Goal: Task Accomplishment & Management: Manage account settings

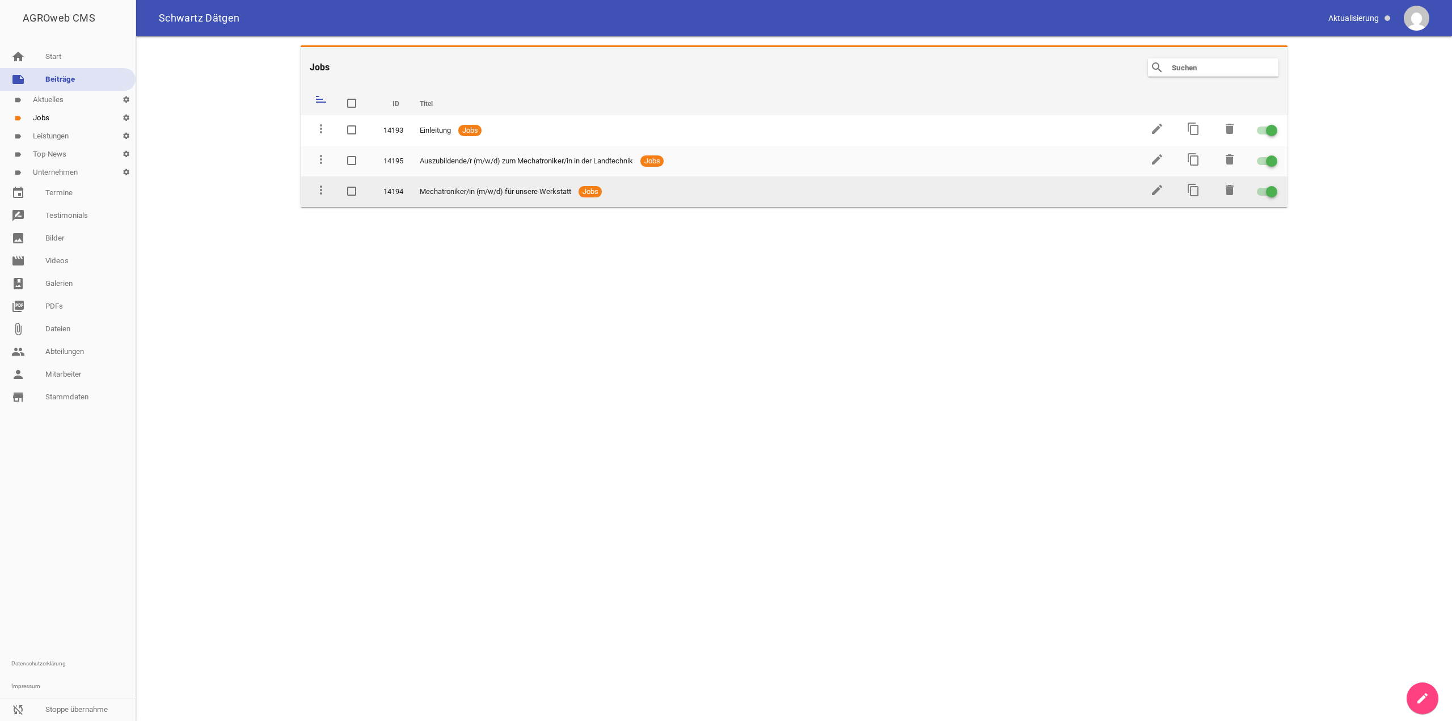
click at [1149, 185] on td "edit" at bounding box center [1156, 191] width 36 height 31
click at [1155, 192] on icon "edit" at bounding box center [1157, 190] width 14 height 14
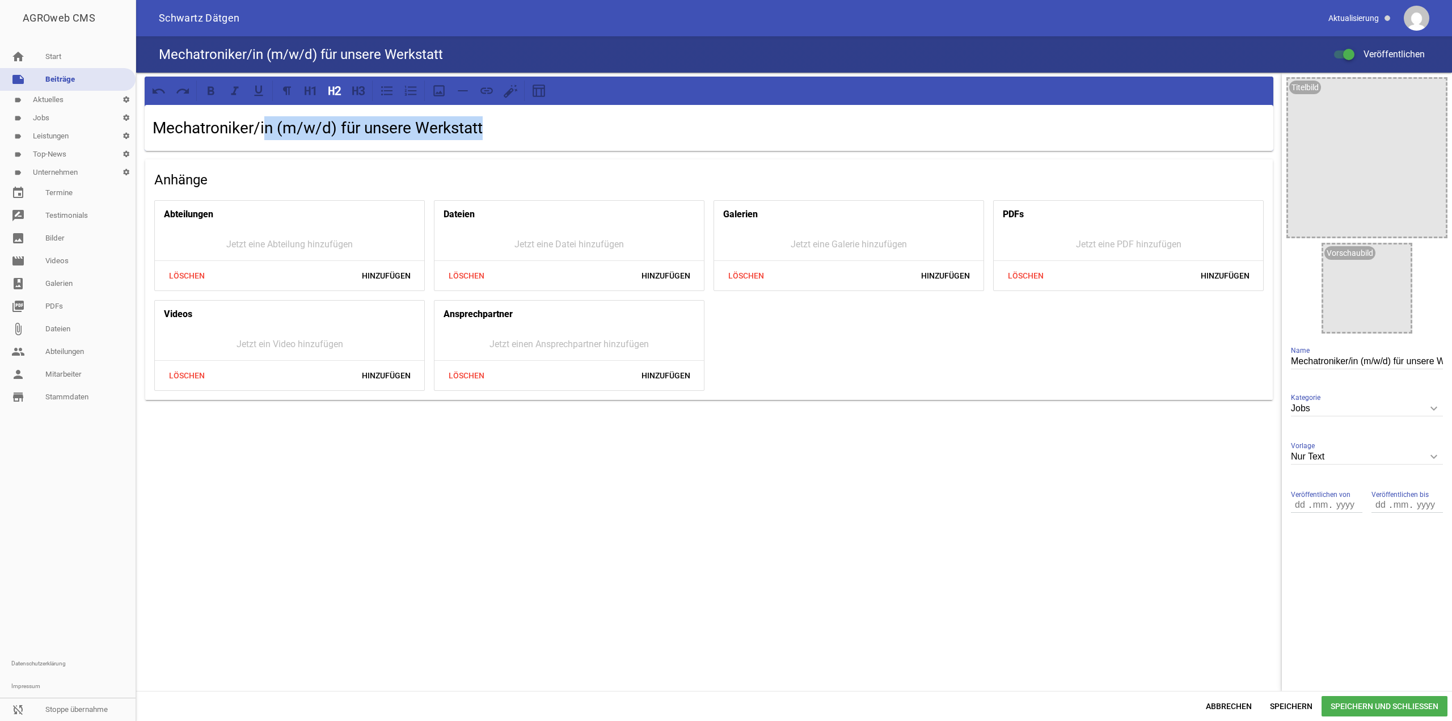
drag, startPoint x: 269, startPoint y: 133, endPoint x: 585, endPoint y: 164, distance: 317.4
click at [533, 136] on h2 "Mechatroniker/in (m/w/d) für unsere Werkstatt" at bounding box center [709, 128] width 1113 height 24
click at [1220, 715] on span "Abbrechen" at bounding box center [1229, 706] width 64 height 20
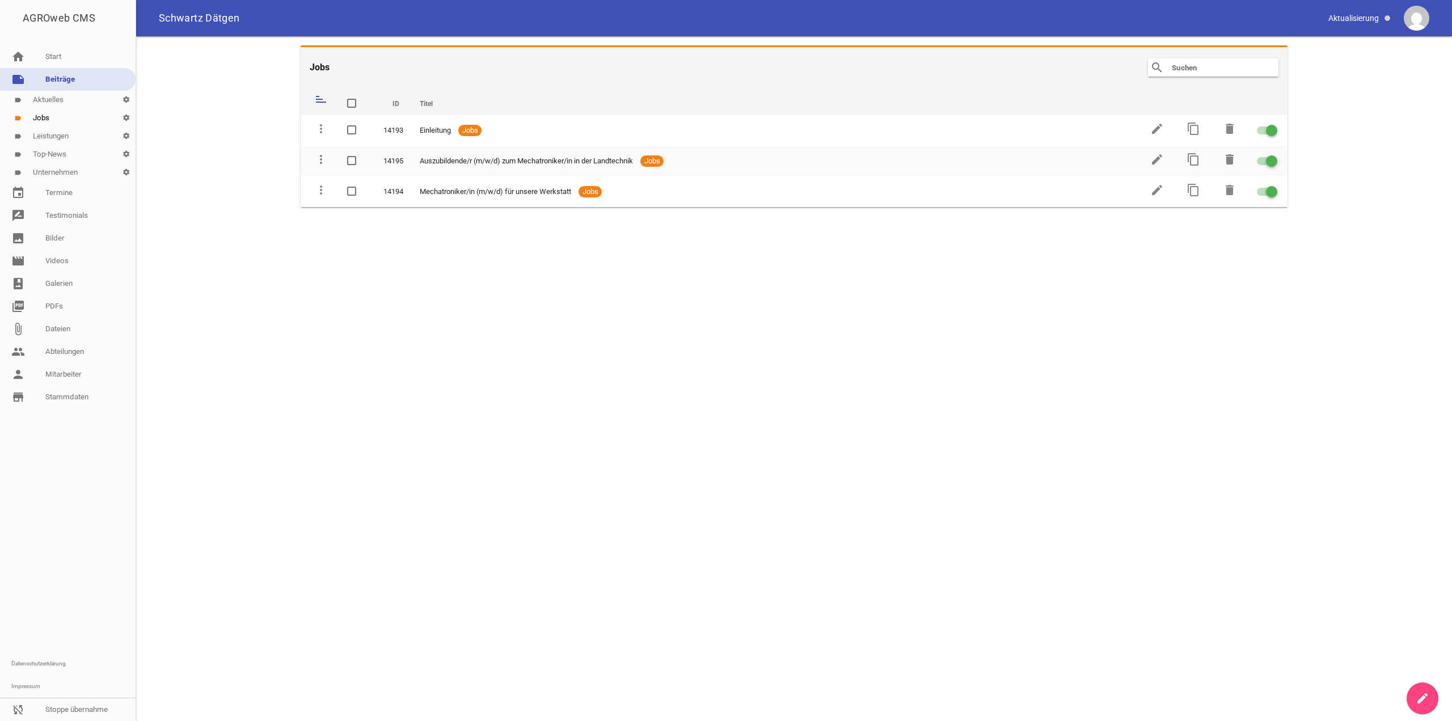
click at [1408, 692] on link "create" at bounding box center [1422, 698] width 32 height 32
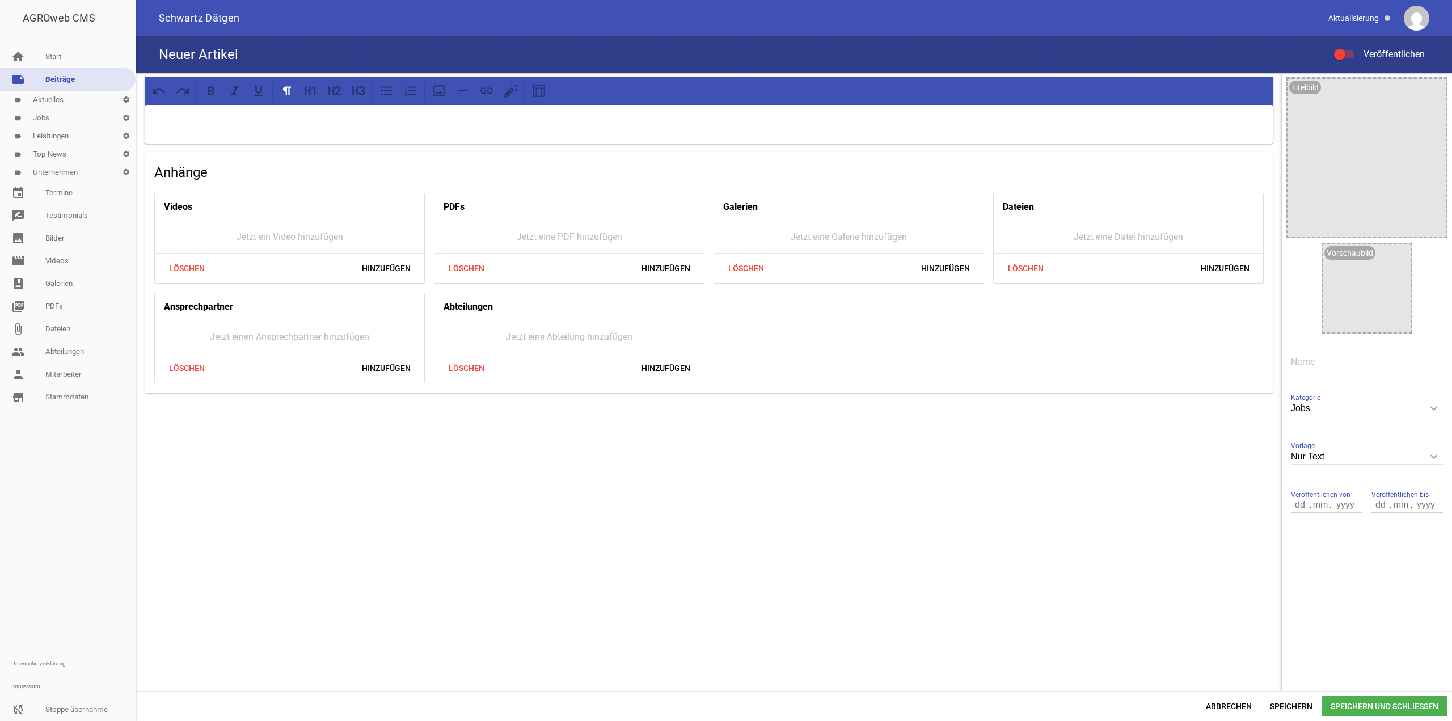
click at [1363, 692] on div "Abbrechen Speichern Speichern und Schließen" at bounding box center [794, 706] width 1316 height 30
click at [1363, 697] on span "Speichern und Schließen" at bounding box center [1384, 706] width 126 height 20
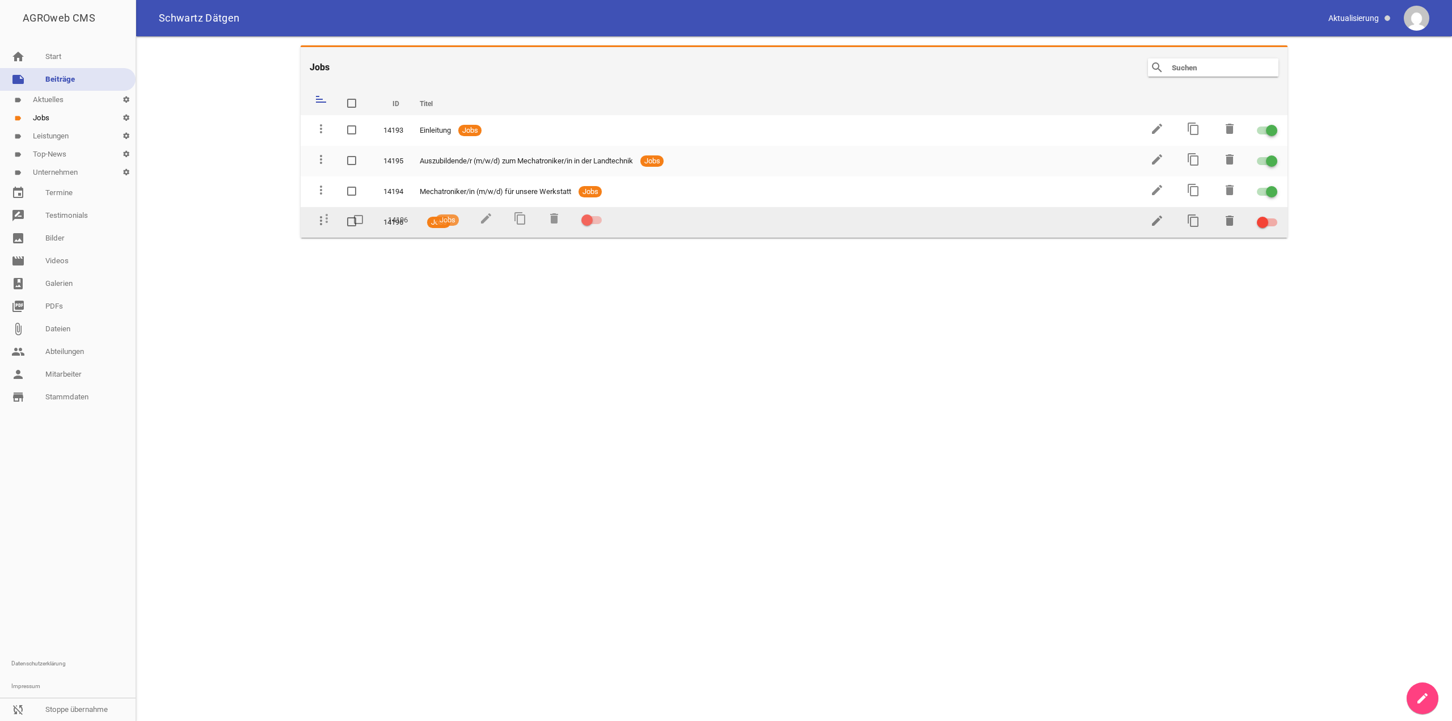
drag, startPoint x: 325, startPoint y: 122, endPoint x: 331, endPoint y: 219, distance: 96.6
click at [1237, 221] on td "delete" at bounding box center [1228, 222] width 36 height 31
click at [1227, 221] on icon "delete" at bounding box center [1230, 221] width 14 height 14
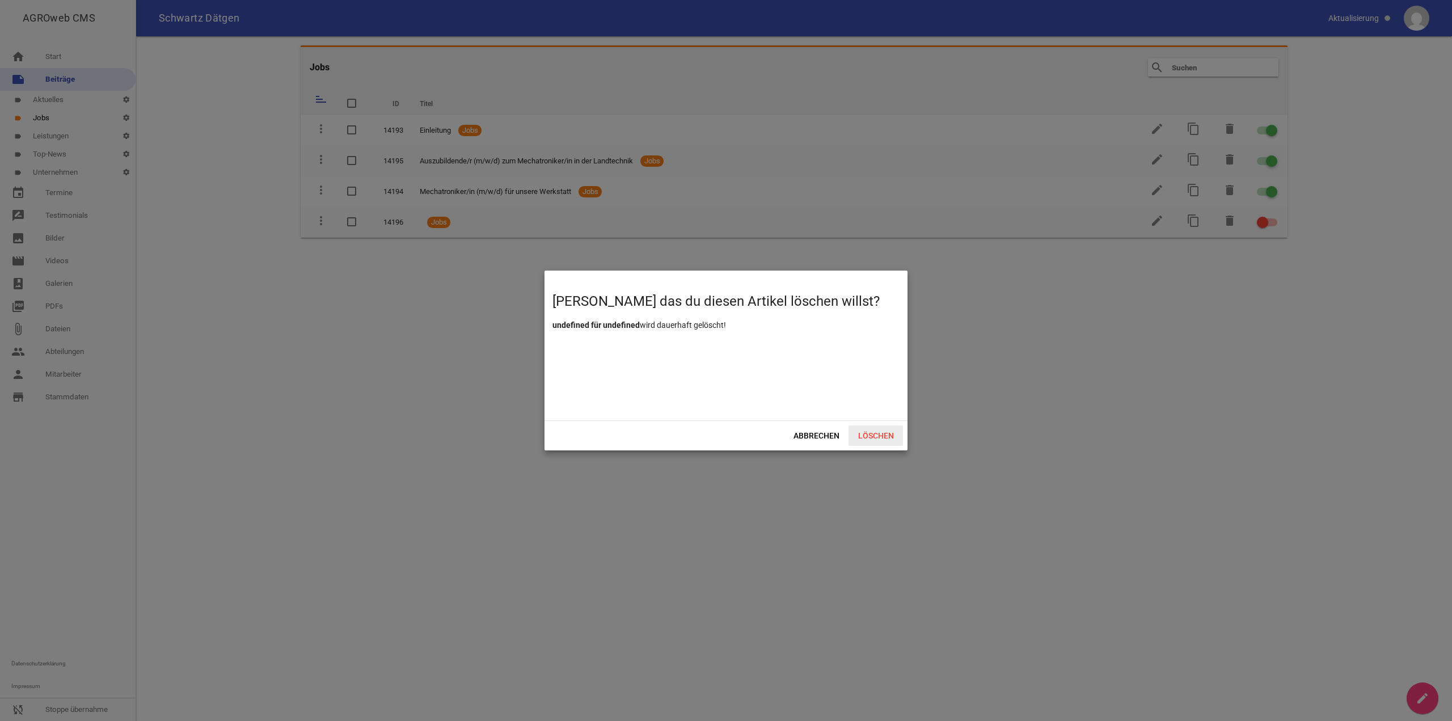
click at [892, 434] on span "Löschen" at bounding box center [875, 435] width 54 height 20
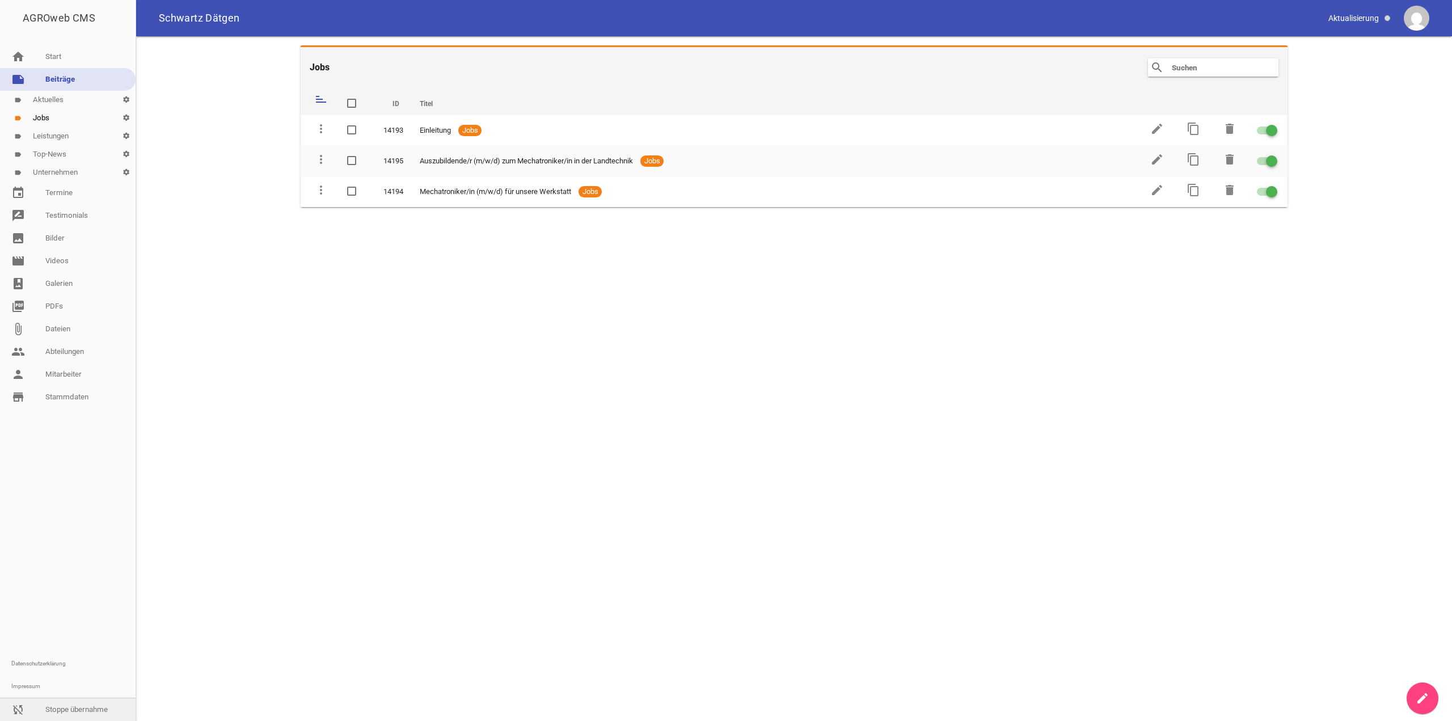
click at [67, 699] on link "sync_disabled Stoppe übernahme" at bounding box center [68, 709] width 136 height 23
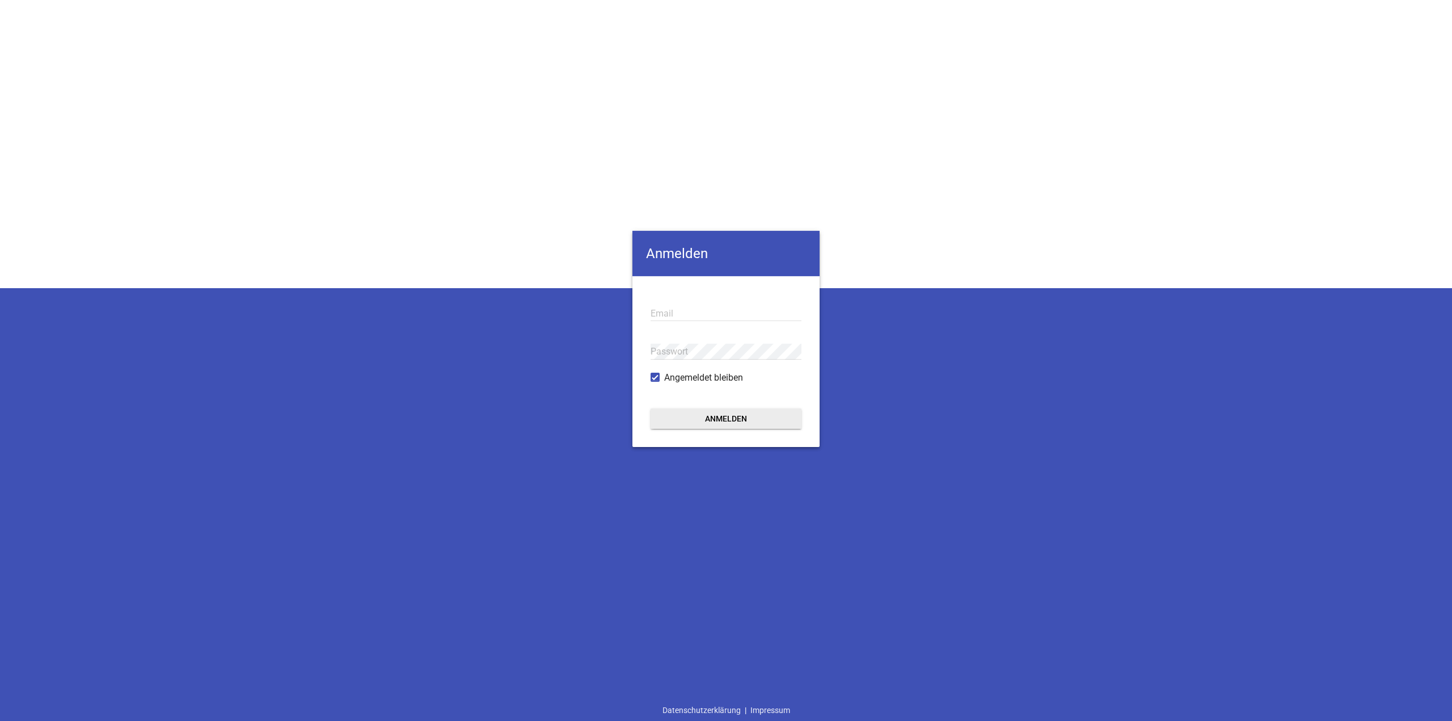
type input "[EMAIL_ADDRESS][DOMAIN_NAME]"
click at [666, 395] on form "[EMAIL_ADDRESS][DOMAIN_NAME] Email Passwort Angemeldet bleiben Anmelden" at bounding box center [725, 361] width 187 height 171
click at [677, 403] on form "[EMAIL_ADDRESS][DOMAIN_NAME] Email Passwort Angemeldet bleiben Anmelden" at bounding box center [725, 361] width 187 height 171
click at [687, 417] on button "Anmelden" at bounding box center [725, 418] width 151 height 20
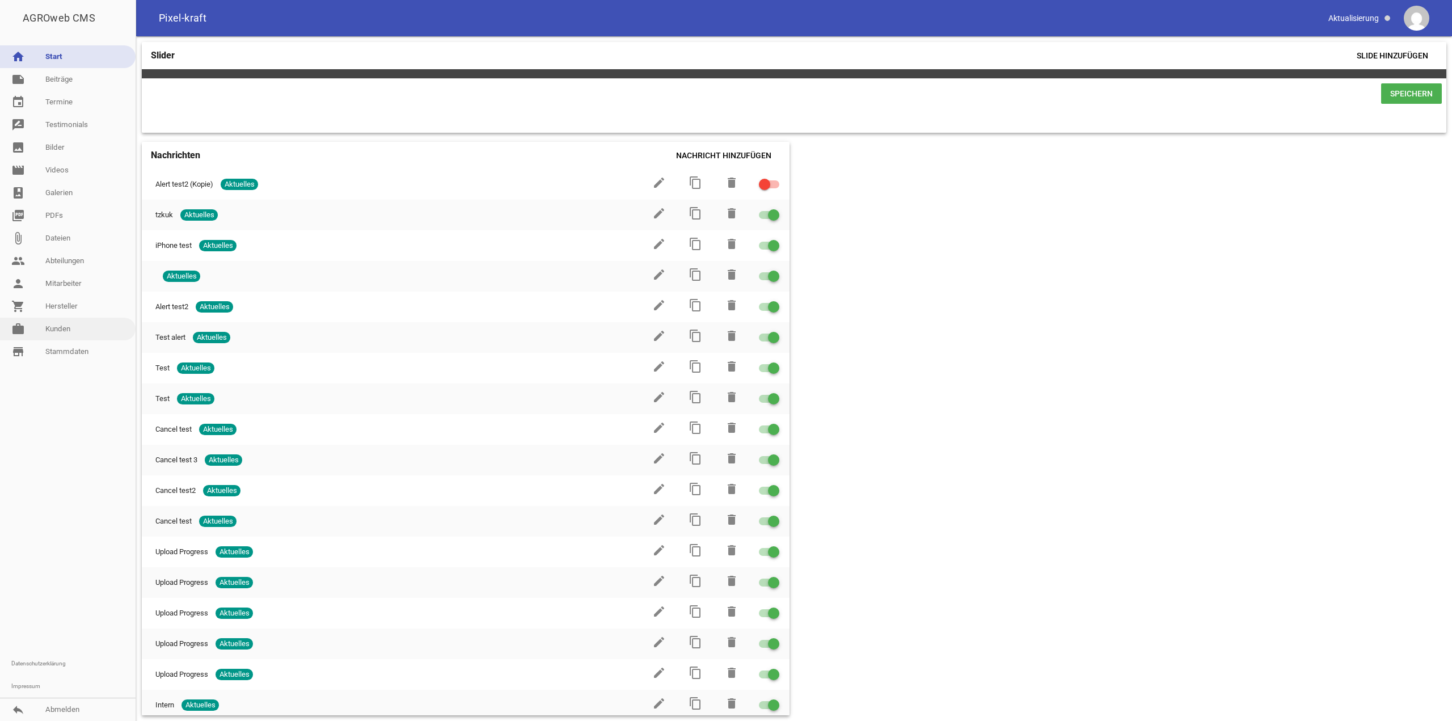
click at [74, 326] on link "work [PERSON_NAME]" at bounding box center [68, 329] width 136 height 23
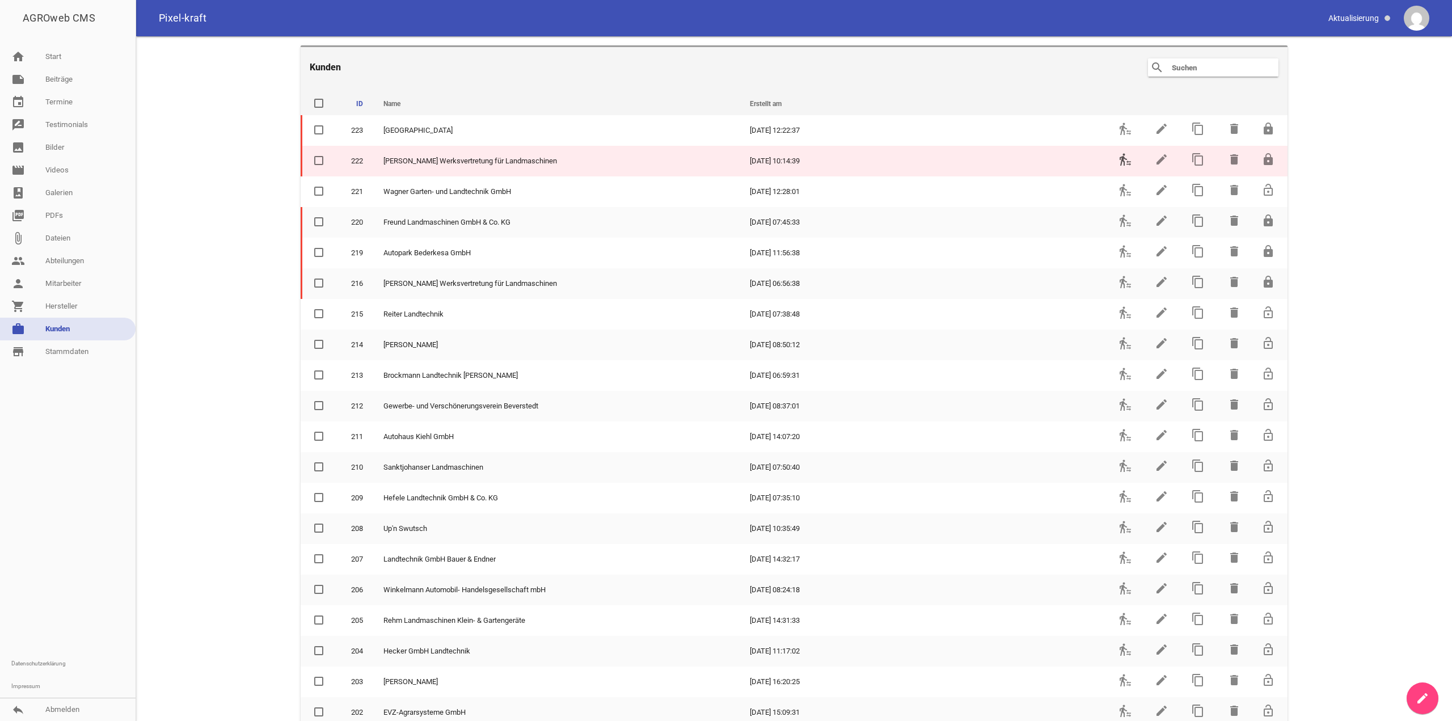
click at [1119, 163] on icon "transfer_within_a_station" at bounding box center [1125, 160] width 14 height 14
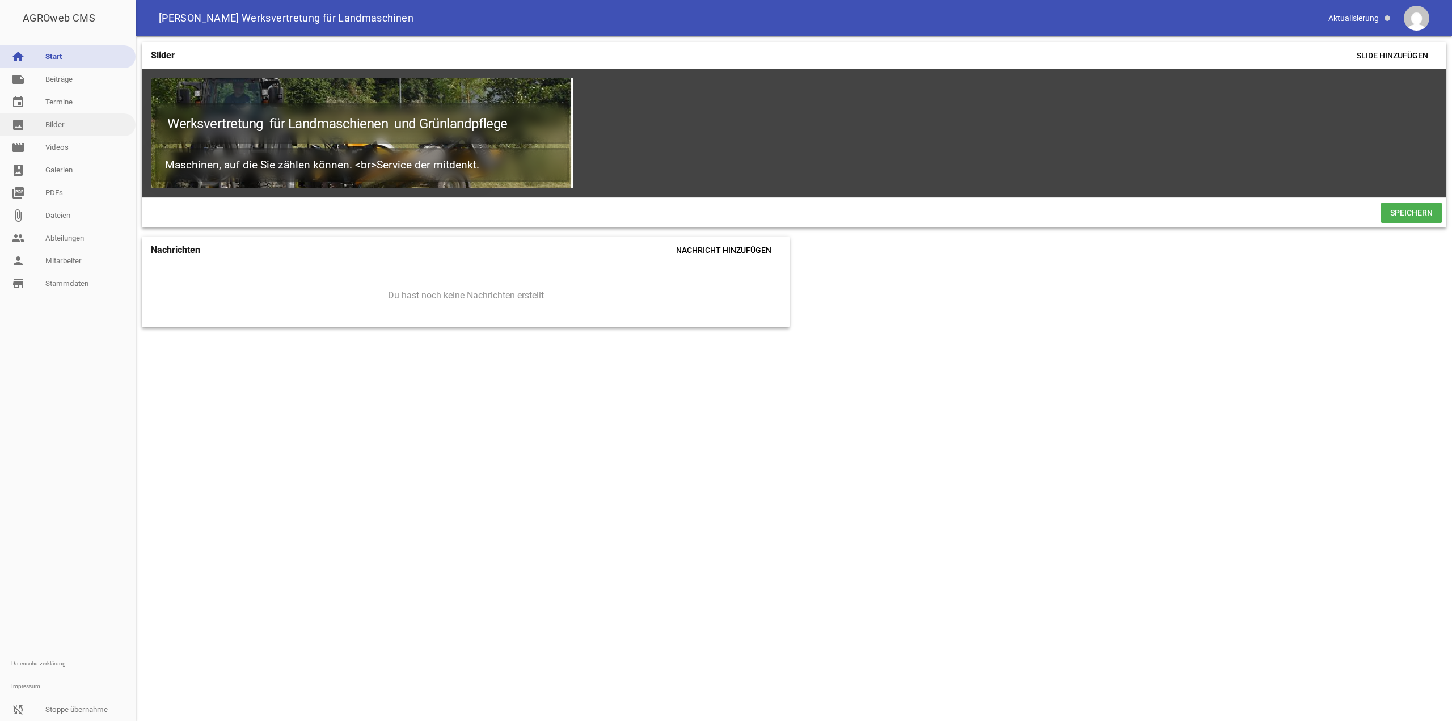
click at [56, 123] on link "image Bilder" at bounding box center [68, 124] width 136 height 23
